Goal: Check status: Check status

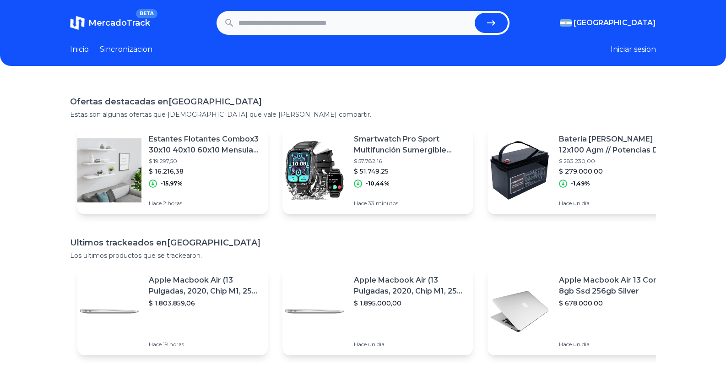
click at [273, 22] on input "text" at bounding box center [354, 23] width 232 height 20
paste input "**********"
click at [487, 20] on button "submit" at bounding box center [491, 23] width 33 height 20
type input "**********"
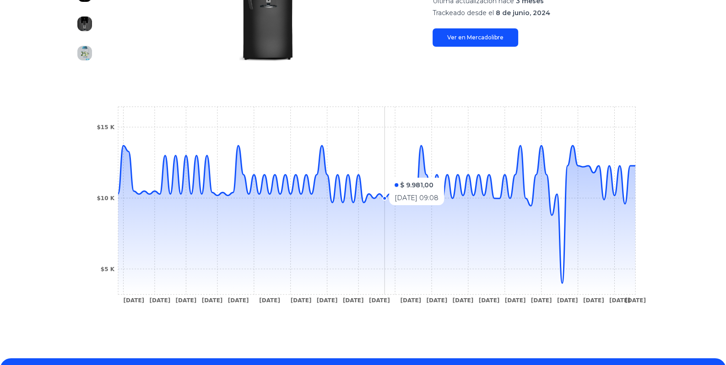
scroll to position [228, 0]
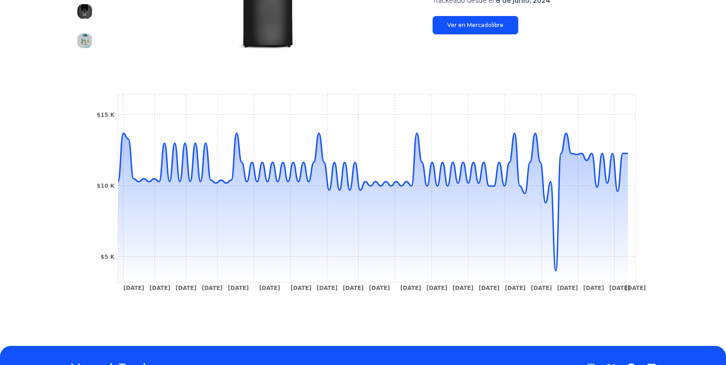
drag, startPoint x: 88, startPoint y: 141, endPoint x: 68, endPoint y: 143, distance: 20.7
click at [88, 141] on section "[DATE] [DATE] [DATE] [DATE] [DATE] [DATE] [DATE] [DATE] [DATE] [DATE] [DATE] [D…" at bounding box center [363, 195] width 586 height 243
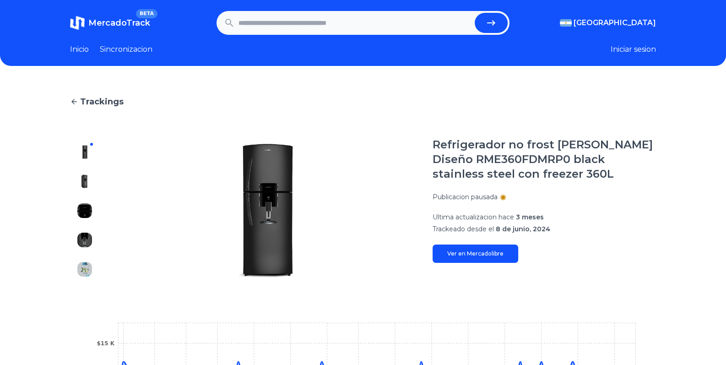
scroll to position [0, 0]
drag, startPoint x: 452, startPoint y: 213, endPoint x: 564, endPoint y: 210, distance: 112.2
click at [564, 210] on section "Refrigerador no frost [PERSON_NAME] Diseño RME360FDMRP0 black stainless steel c…" at bounding box center [363, 210] width 586 height 146
click at [552, 237] on div "Refrigerador no frost [PERSON_NAME] Diseño RME360FDMRP0 black stainless steel c…" at bounding box center [543, 199] width 223 height 125
